Goal: Task Accomplishment & Management: Manage account settings

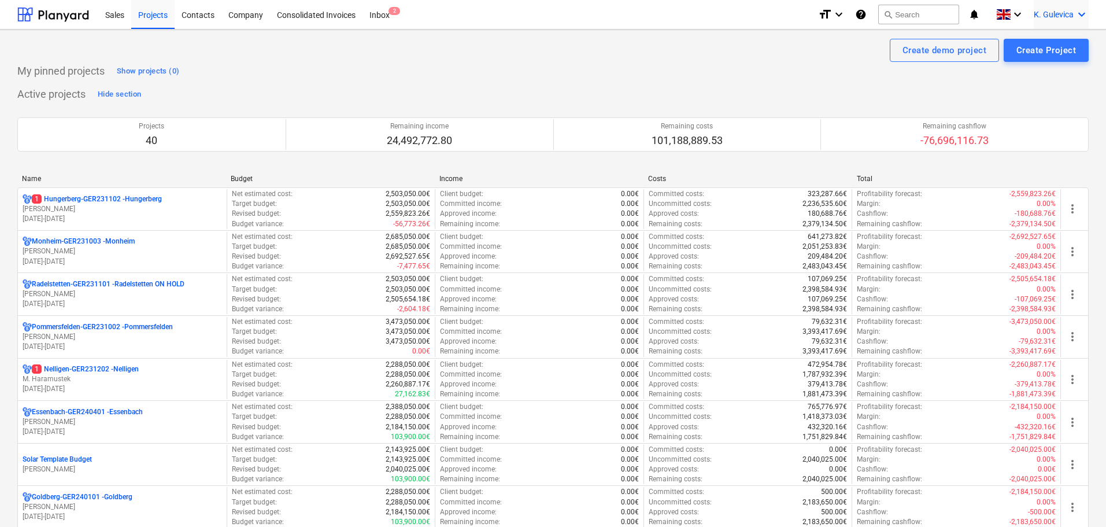
click at [1081, 10] on icon "keyboard_arrow_down" at bounding box center [1082, 15] width 14 height 14
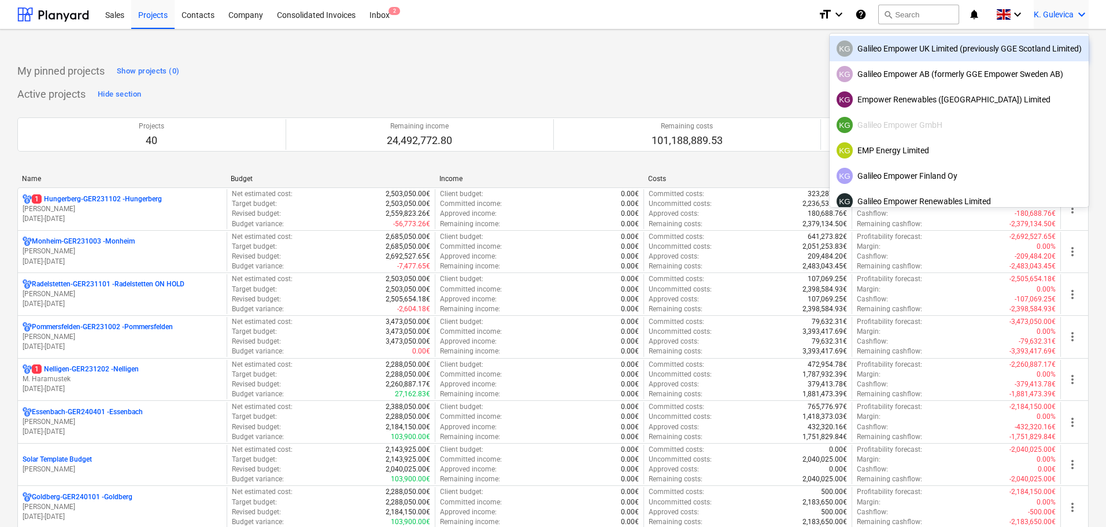
click at [940, 48] on div "KG Galileo Empower UK Limited (previously GGE Scotland Limited)" at bounding box center [959, 48] width 245 height 16
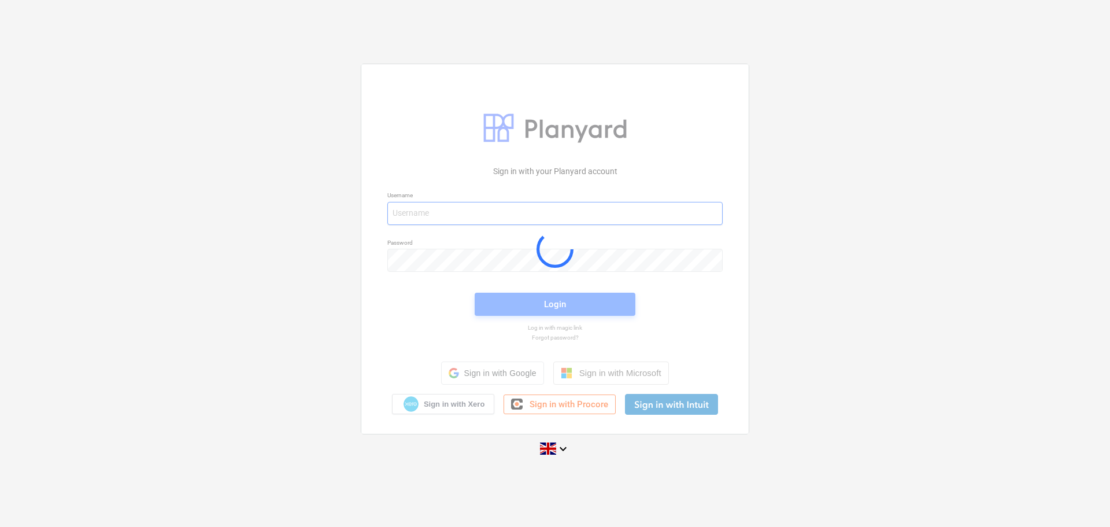
type input "[EMAIL_ADDRESS][DOMAIN_NAME]"
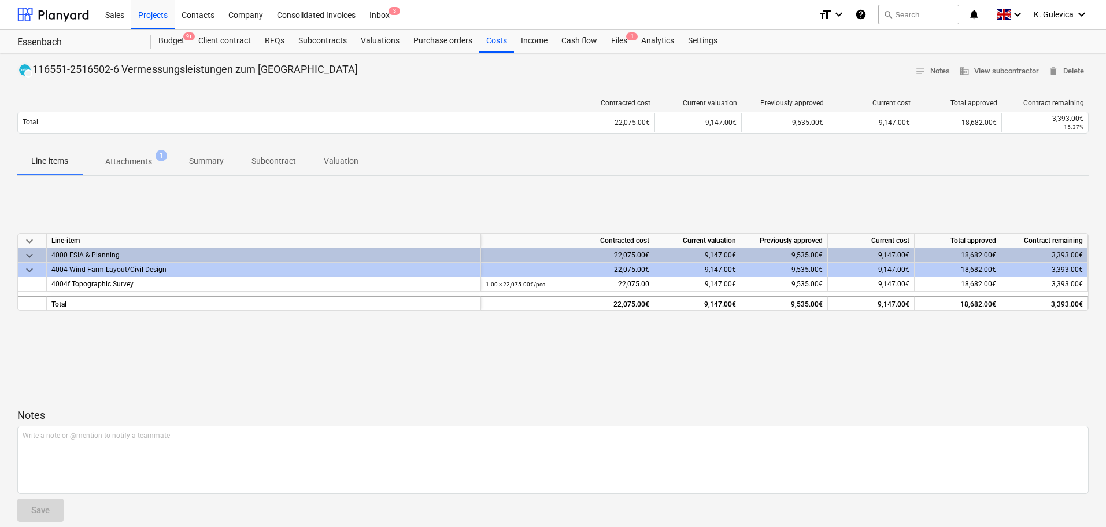
click at [204, 161] on p "Summary" at bounding box center [206, 161] width 35 height 12
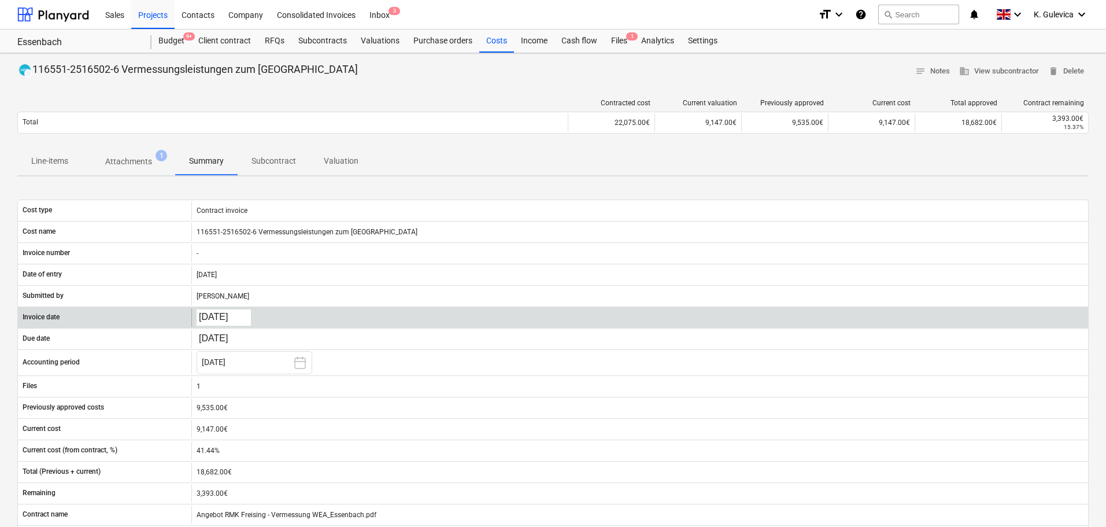
click at [220, 318] on body "Sales Projects Contacts Company Consolidated Invoices Inbox 3 format_size keybo…" at bounding box center [553, 263] width 1106 height 527
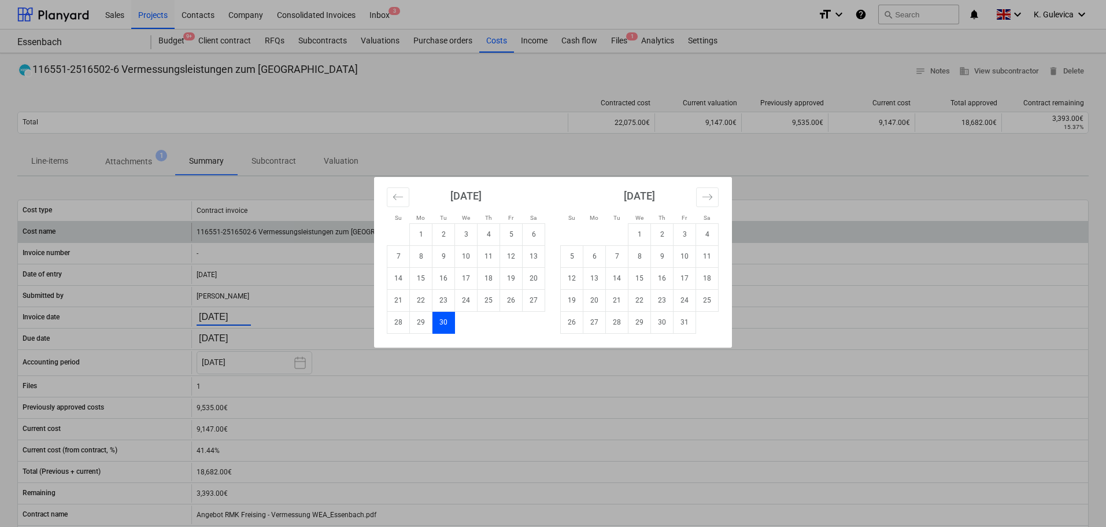
click at [638, 231] on td "1" at bounding box center [639, 234] width 23 height 22
type input "01.10.2025"
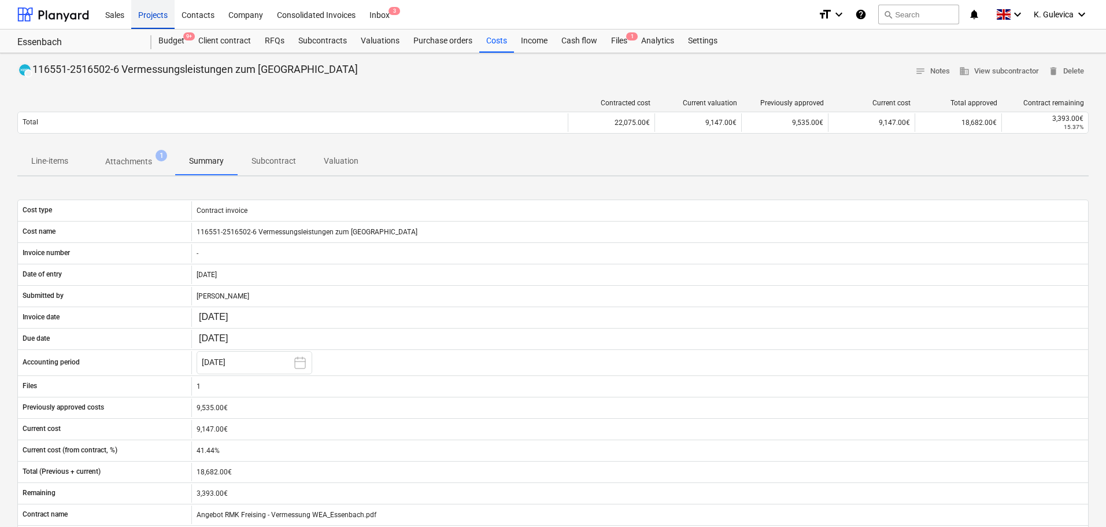
click at [151, 16] on div "Projects" at bounding box center [152, 13] width 43 height 29
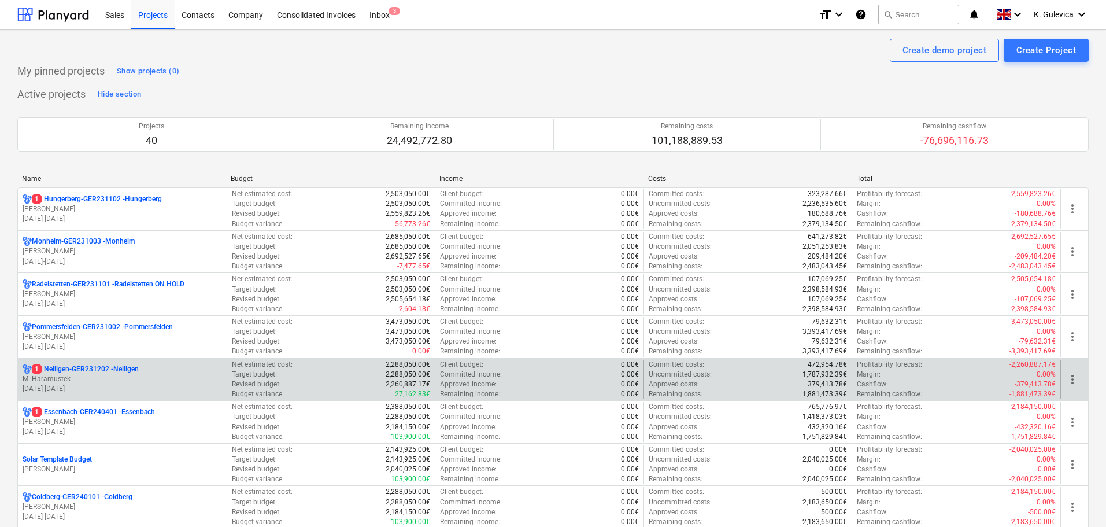
click at [96, 382] on p "M. Haramustek" at bounding box center [122, 379] width 199 height 10
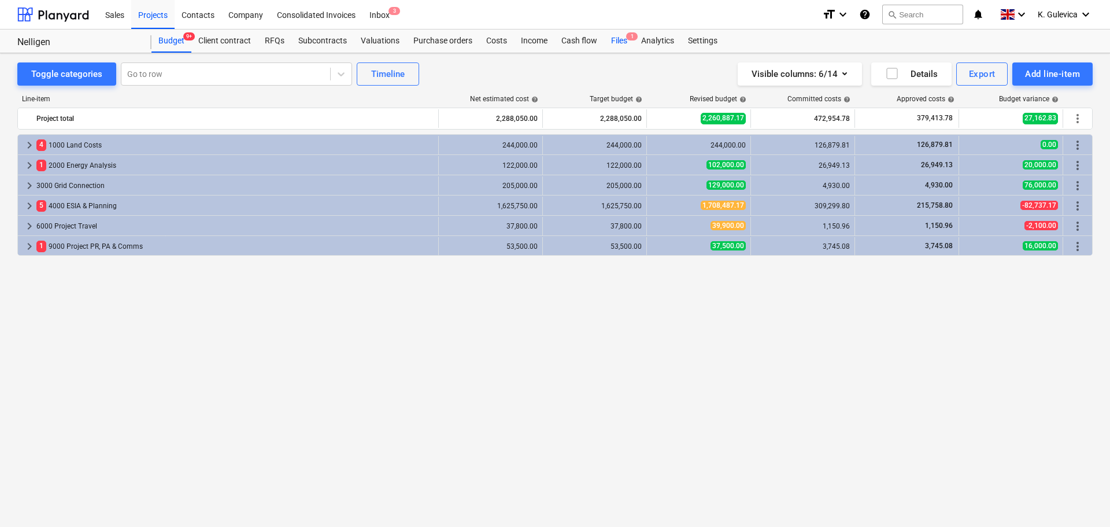
click at [624, 44] on div "Files 1" at bounding box center [619, 40] width 30 height 23
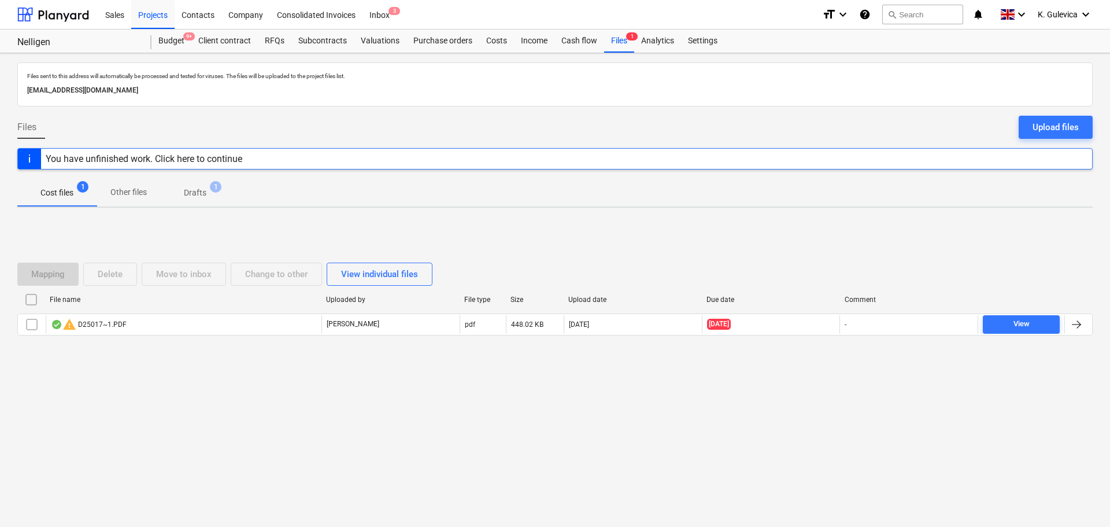
click at [199, 184] on span "Drafts 1" at bounding box center [195, 192] width 69 height 21
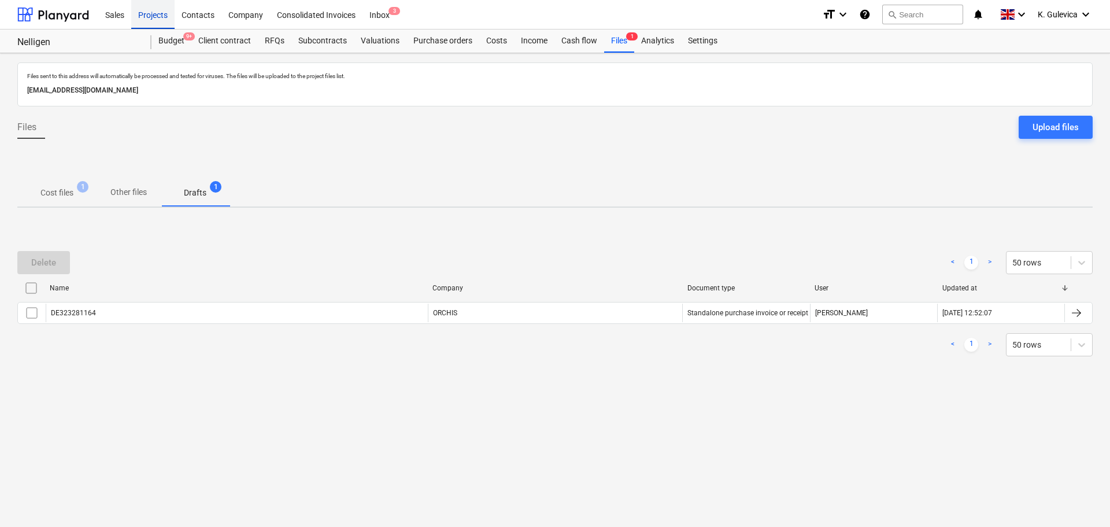
click at [154, 10] on div "Projects" at bounding box center [152, 13] width 43 height 29
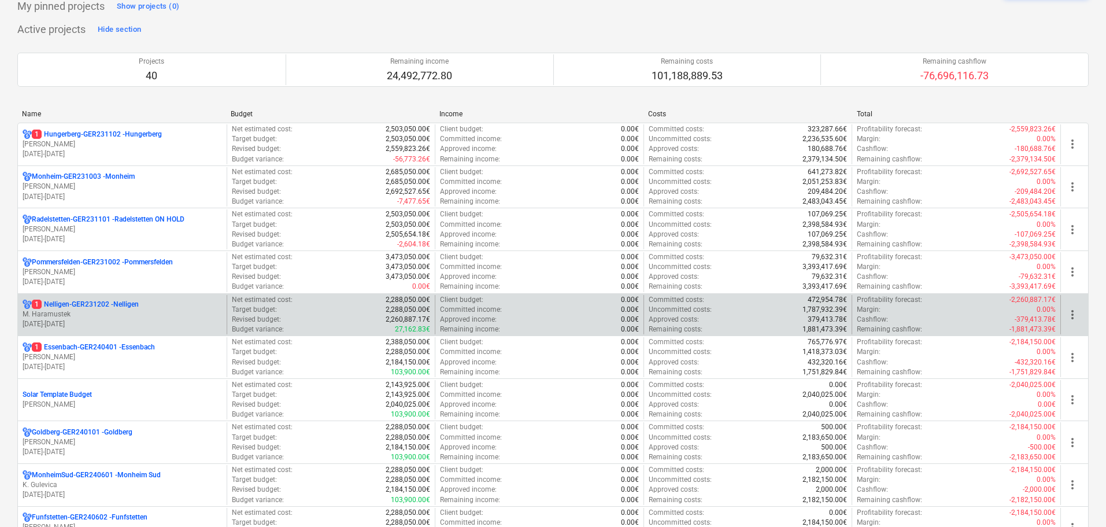
scroll to position [173, 0]
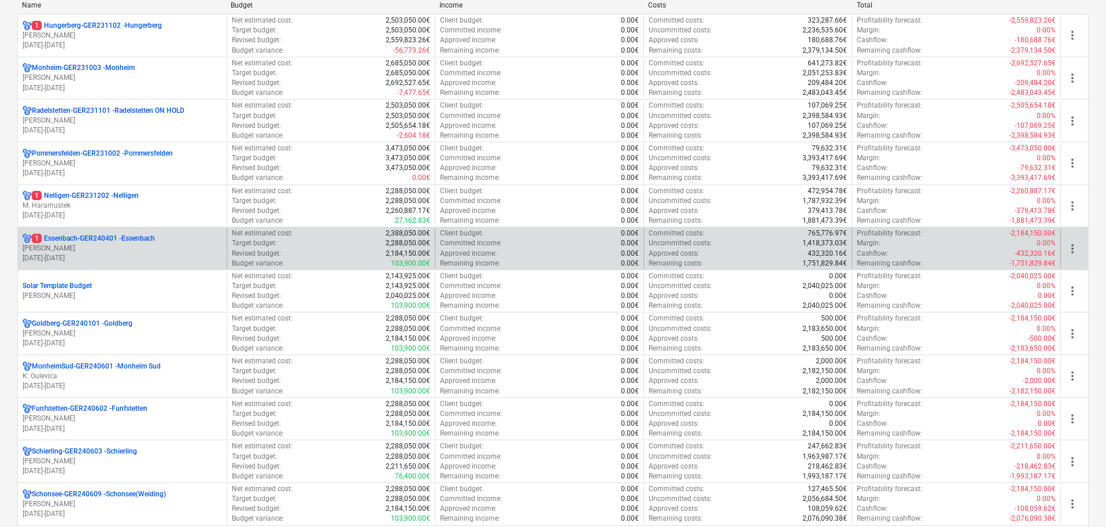
click at [117, 256] on p "15.02.2024 - 15.02.2029" at bounding box center [122, 258] width 199 height 10
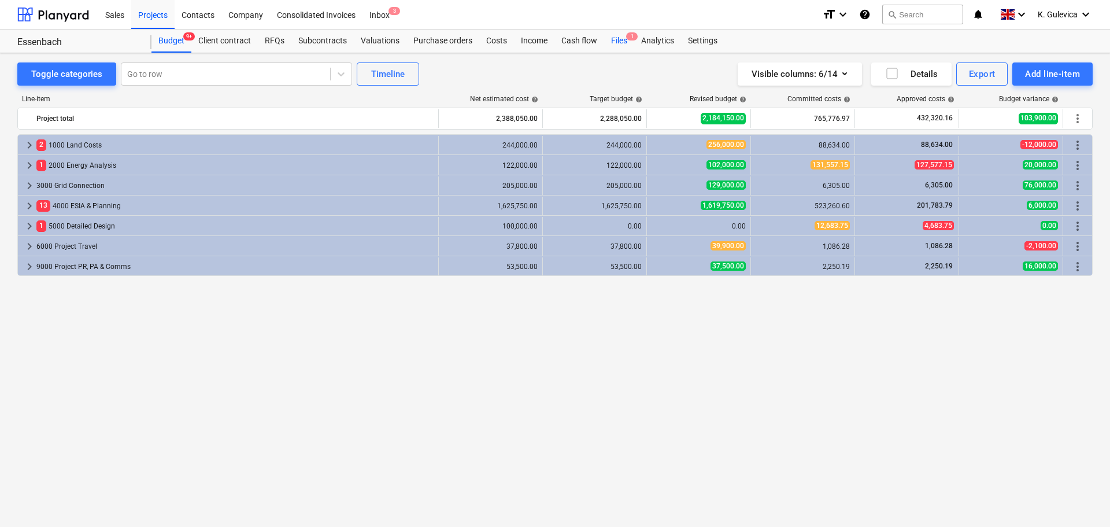
click at [620, 43] on div "Files 1" at bounding box center [619, 40] width 30 height 23
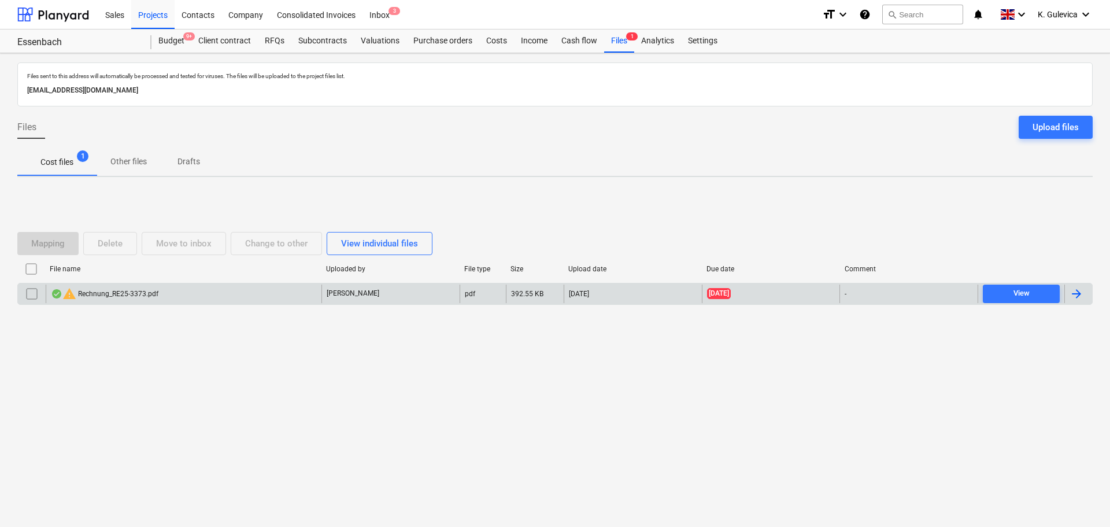
click at [149, 294] on div "warning Rechnung_RE25-3373.pdf" at bounding box center [105, 294] width 108 height 14
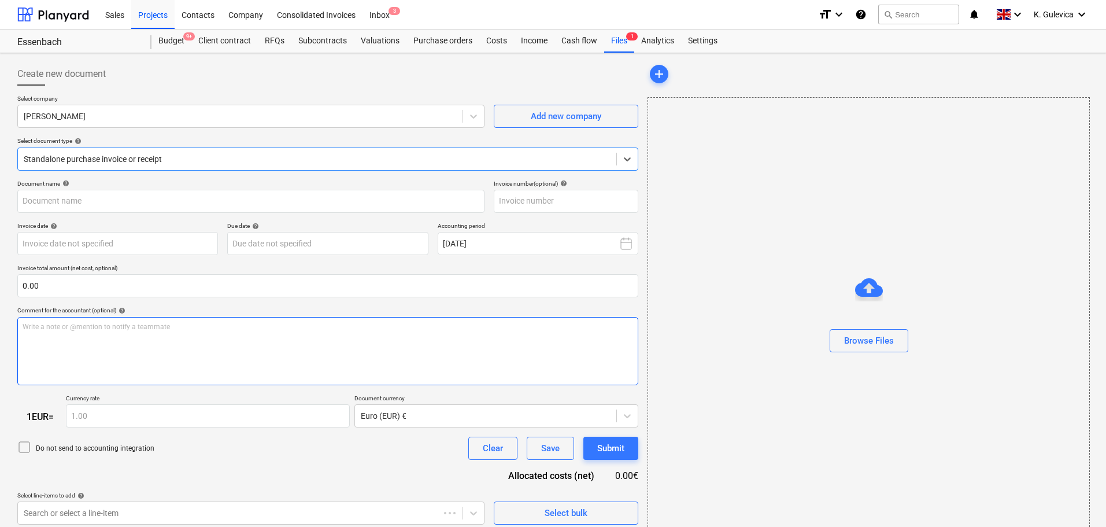
type input "RE25-3373"
type input "22 Sep 2025"
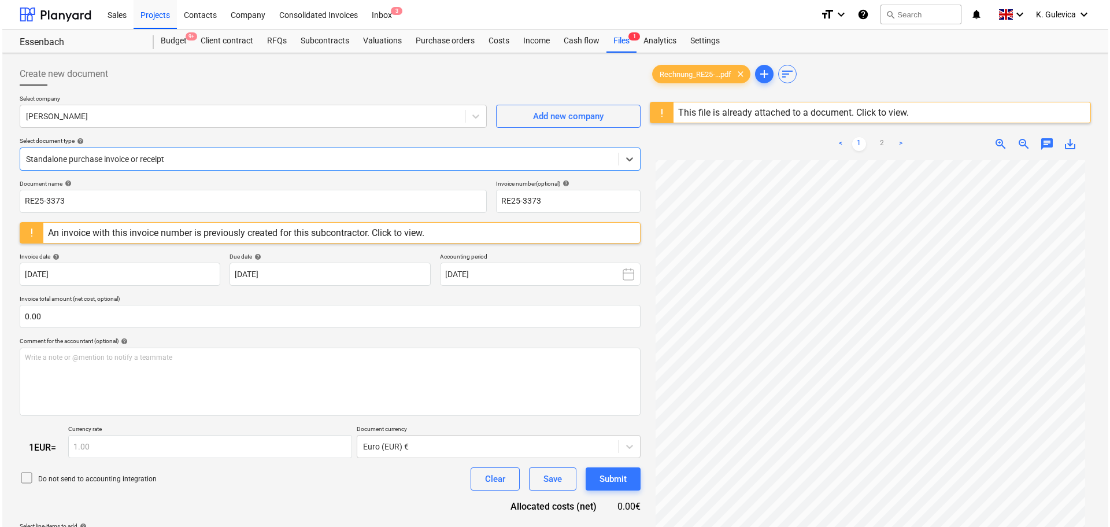
scroll to position [116, 0]
click at [614, 41] on div "Files 1" at bounding box center [619, 40] width 30 height 23
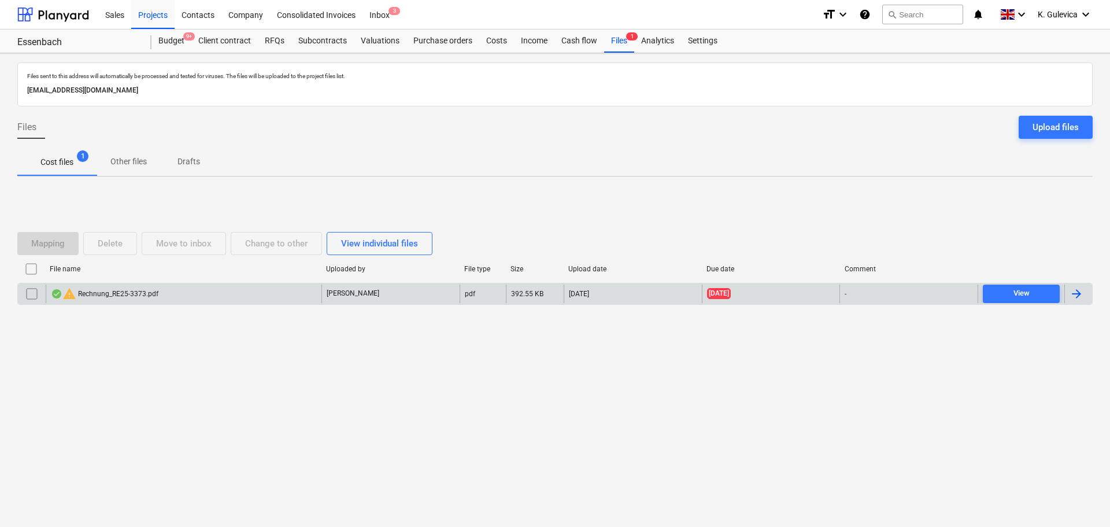
click at [32, 294] on input "checkbox" at bounding box center [32, 293] width 19 height 19
click at [108, 241] on div "Delete" at bounding box center [110, 243] width 25 height 15
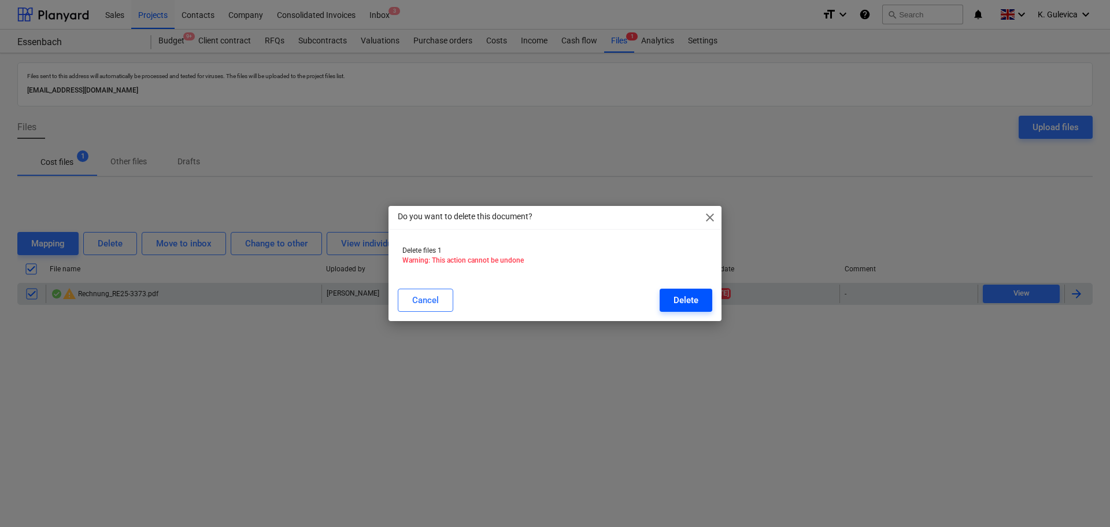
click at [684, 304] on div "Delete" at bounding box center [686, 300] width 25 height 15
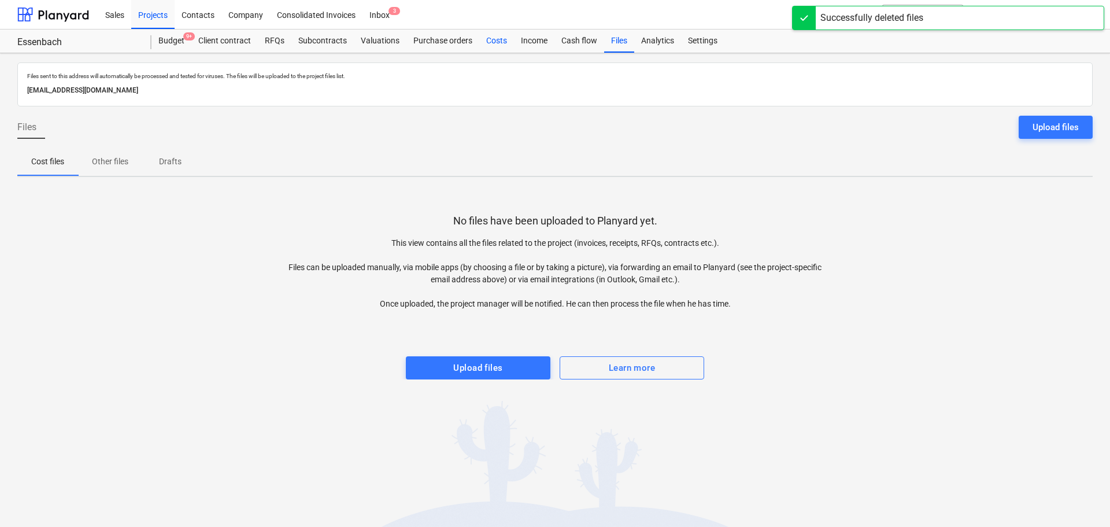
click at [494, 40] on div "Costs" at bounding box center [496, 40] width 35 height 23
